Goal: Information Seeking & Learning: Learn about a topic

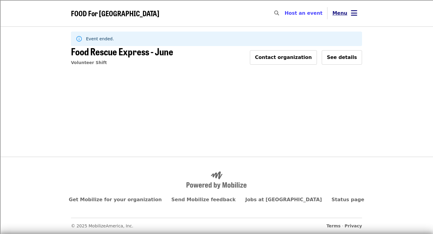
click at [346, 17] on button "Menu" at bounding box center [344, 13] width 35 height 14
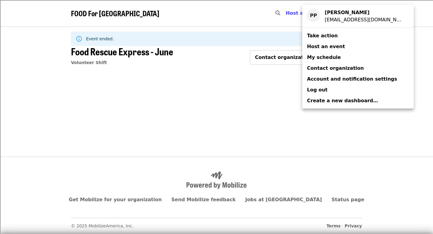
click at [337, 57] on link "My schedule" at bounding box center [357, 57] width 111 height 11
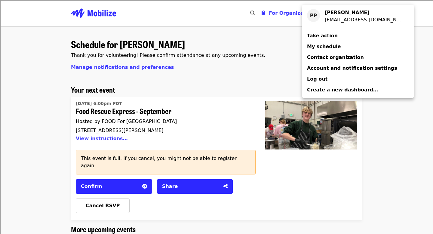
click at [206, 71] on div "Account menu" at bounding box center [216, 117] width 433 height 234
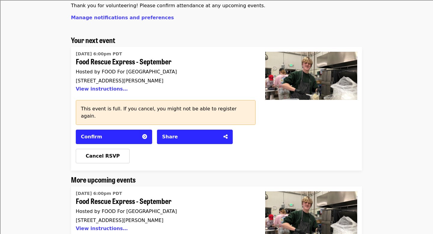
scroll to position [47, 0]
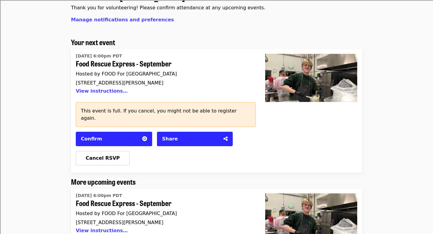
click at [153, 63] on span "Food Rescue Express - September" at bounding box center [163, 63] width 175 height 9
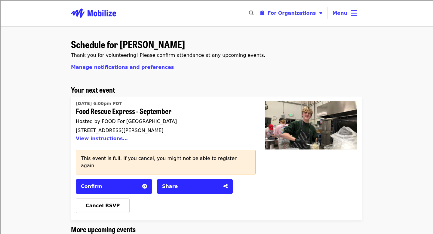
click at [111, 13] on img "Main navigation" at bounding box center [93, 13] width 45 height 19
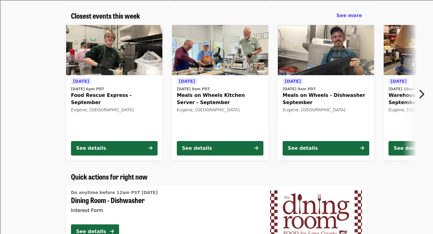
scroll to position [203, 0]
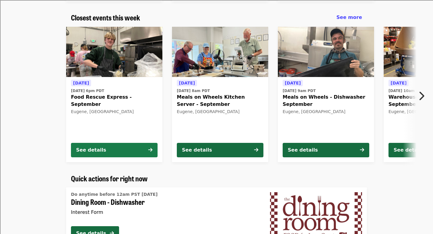
click at [147, 152] on button "See details" at bounding box center [114, 150] width 87 height 14
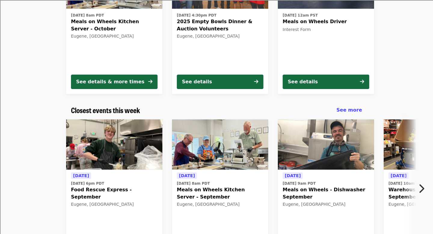
scroll to position [180, 0]
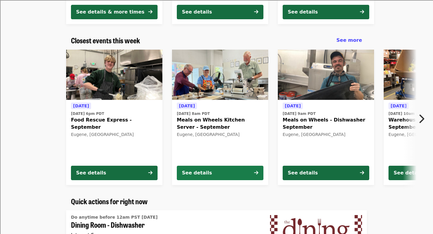
click at [210, 166] on button "See details" at bounding box center [220, 173] width 87 height 14
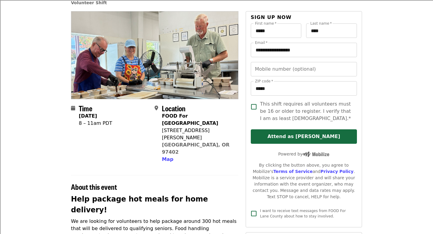
scroll to position [31, 0]
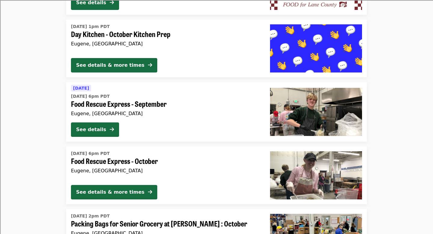
scroll to position [678, 0]
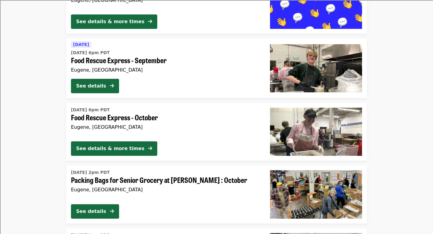
click at [154, 121] on div "[DATE] 6pm PDT Food Rescue Express - October [GEOGRAPHIC_DATA], [GEOGRAPHIC_DAT…" at bounding box center [165, 120] width 189 height 31
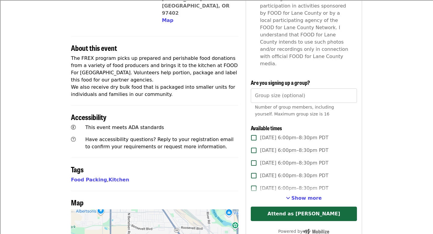
scroll to position [185, 0]
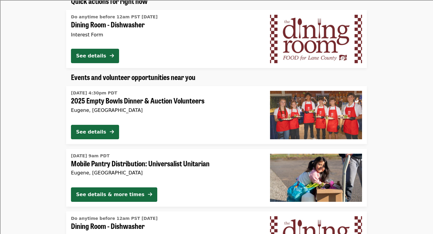
scroll to position [325, 0]
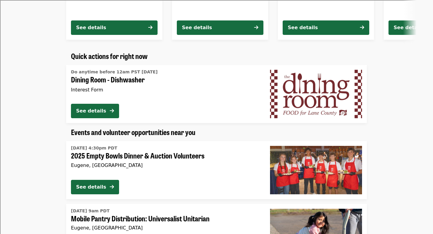
click at [199, 169] on div "[DATE] 4:30pm PDT 2025 Empty Bowls Dinner & Auction Volunteers Eugene, [GEOGRAP…" at bounding box center [165, 158] width 189 height 31
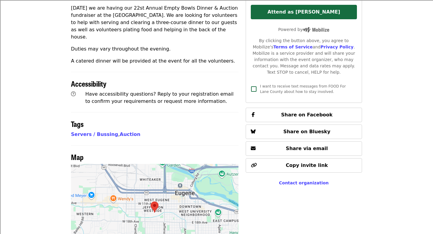
scroll to position [313, 0]
